Goal: Information Seeking & Learning: Learn about a topic

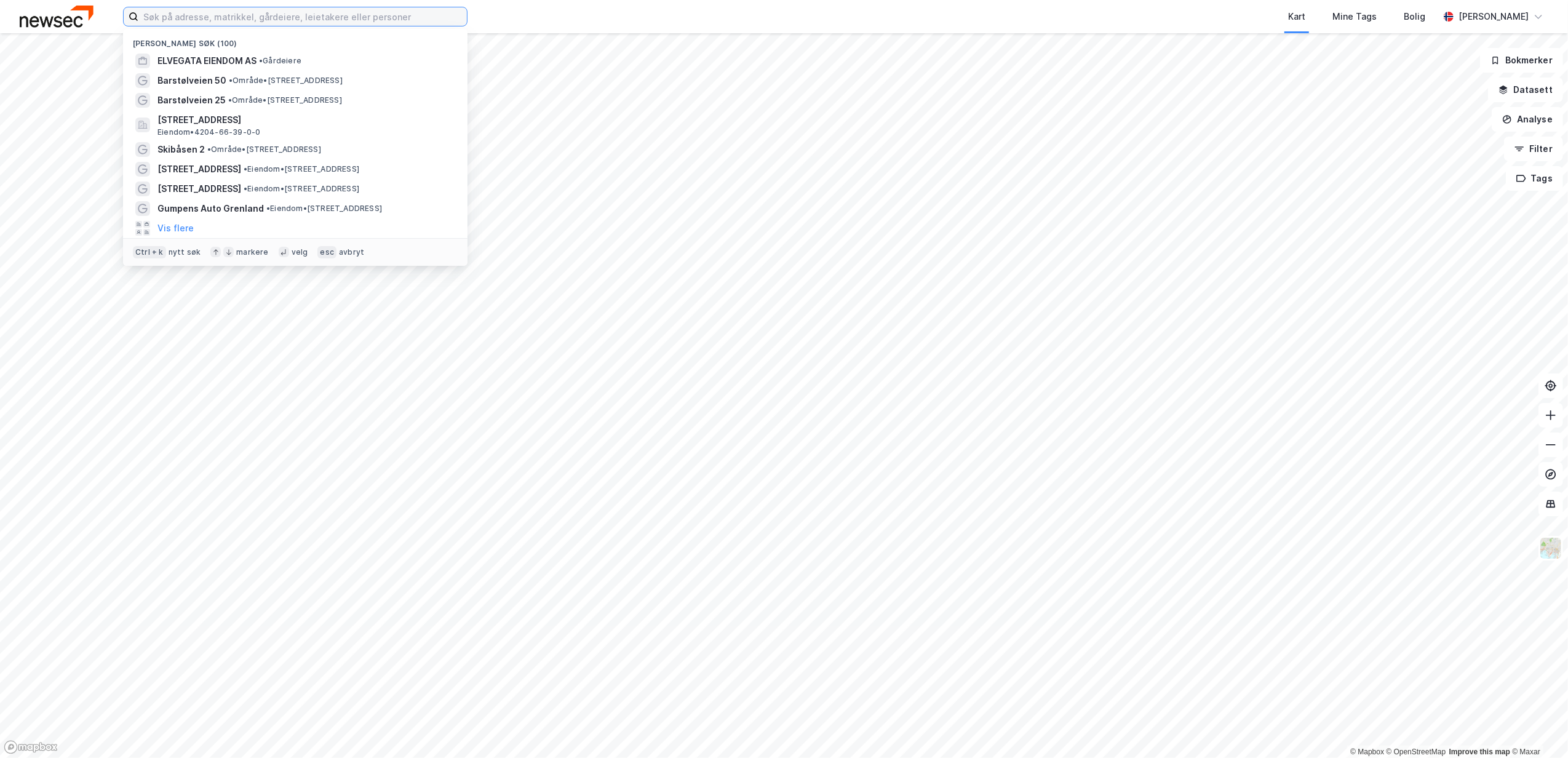
click at [198, 22] on input at bounding box center [302, 17] width 328 height 19
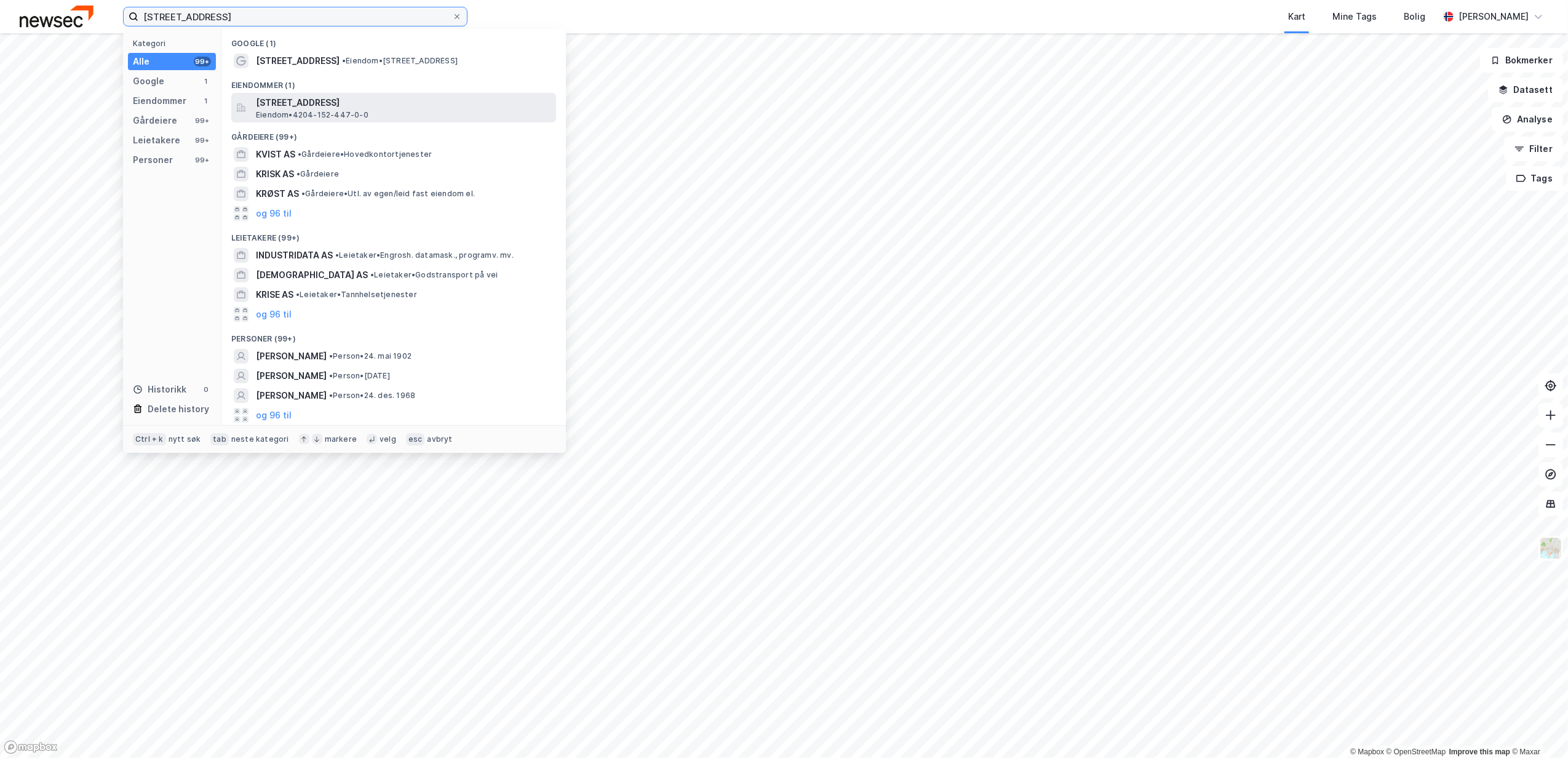
type input "[STREET_ADDRESS]"
click at [311, 107] on span "[STREET_ADDRESS]" at bounding box center [403, 102] width 295 height 15
